Goal: Transaction & Acquisition: Purchase product/service

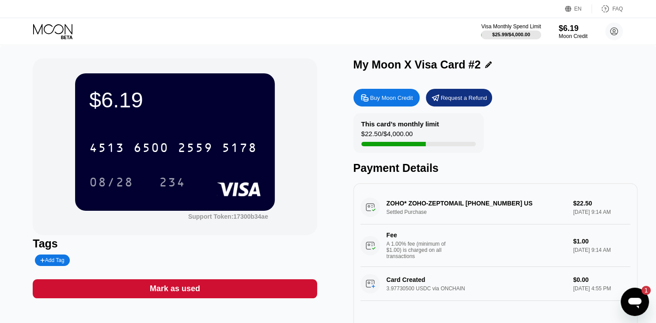
click at [18, 121] on div "$6.19 4513 6500 2559 5178 08/28 234 Support Token: 17300b34ae Tags Add Tag Mark…" at bounding box center [328, 202] width 656 height 315
click at [390, 99] on div "Buy Moon Credit" at bounding box center [391, 98] width 43 height 8
type input "0"
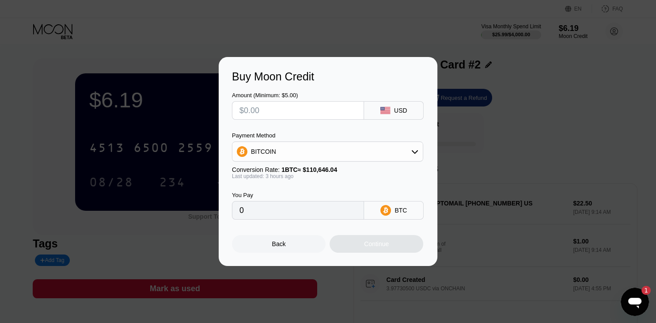
click at [274, 112] on input "text" at bounding box center [298, 111] width 117 height 18
type input "$2"
type input "0.00001818"
type input "$20"
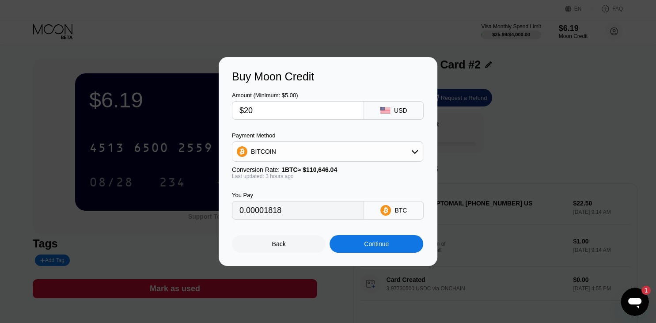
type input "0.00018180"
type input "$20"
click at [384, 156] on div "BITCOIN" at bounding box center [328, 152] width 191 height 18
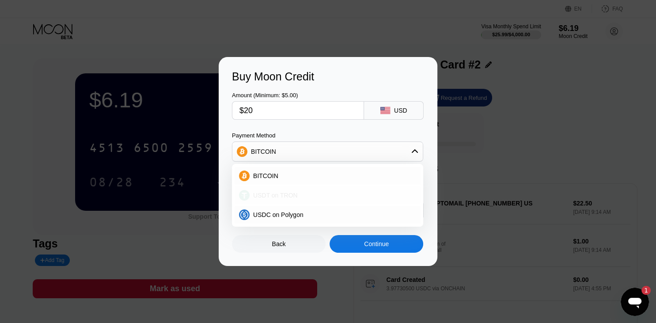
click at [286, 193] on span "USDT on TRON" at bounding box center [275, 195] width 45 height 7
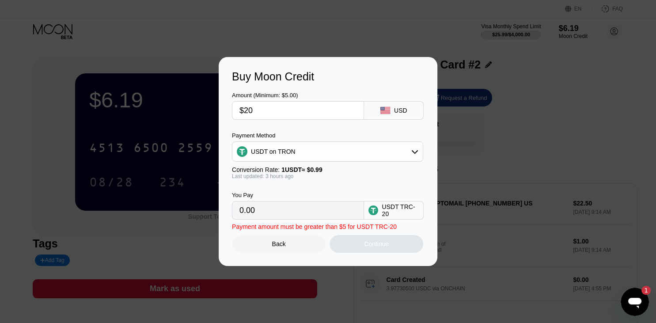
type input "20.20"
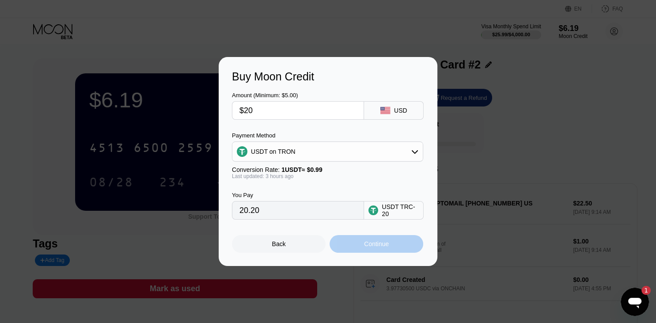
click at [361, 250] on div "Continue" at bounding box center [377, 244] width 94 height 18
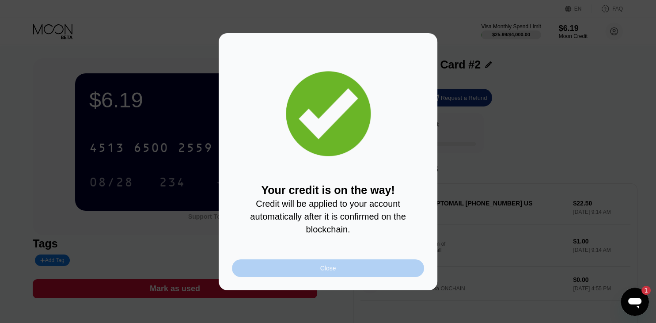
click at [330, 272] on div "Close" at bounding box center [328, 268] width 16 height 7
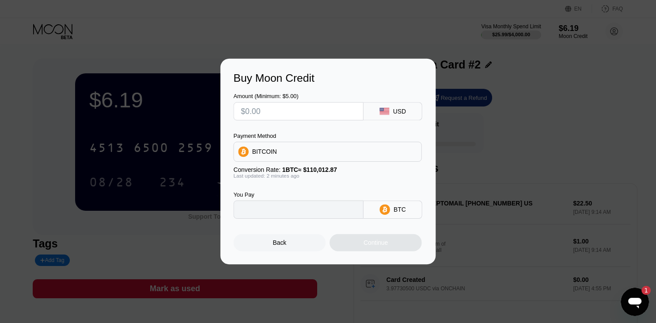
type input "0"
